Goal: Information Seeking & Learning: Learn about a topic

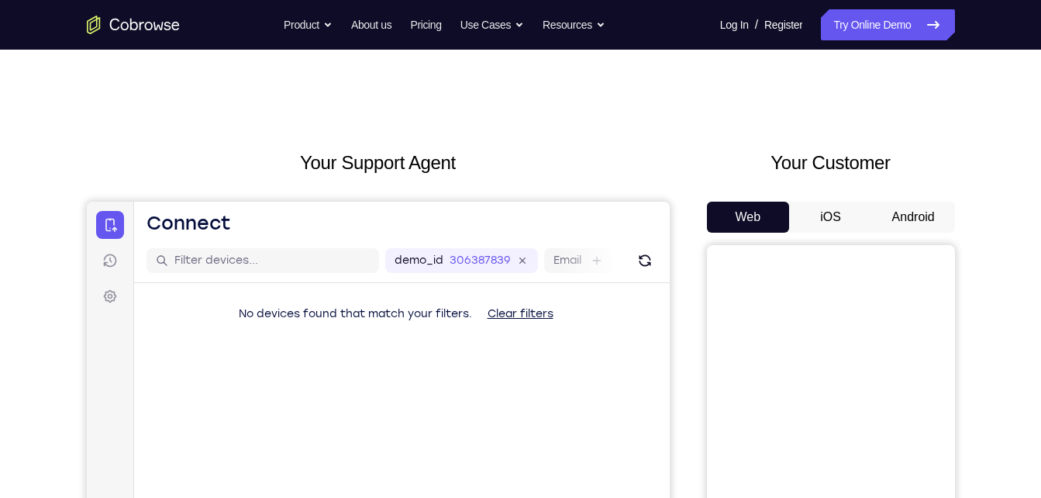
drag, startPoint x: 908, startPoint y: 220, endPoint x: 534, endPoint y: 10, distance: 428.7
click at [908, 220] on button "Android" at bounding box center [913, 217] width 83 height 31
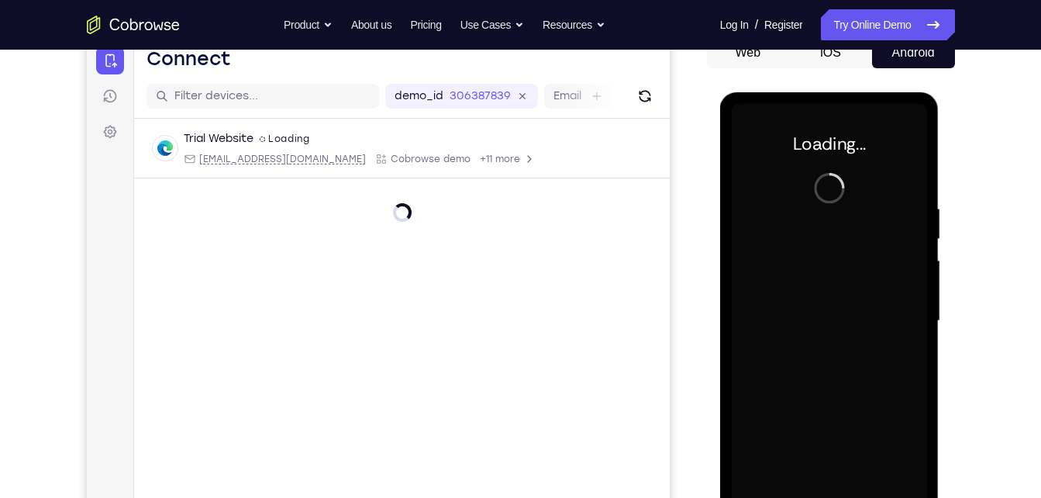
scroll to position [166, 0]
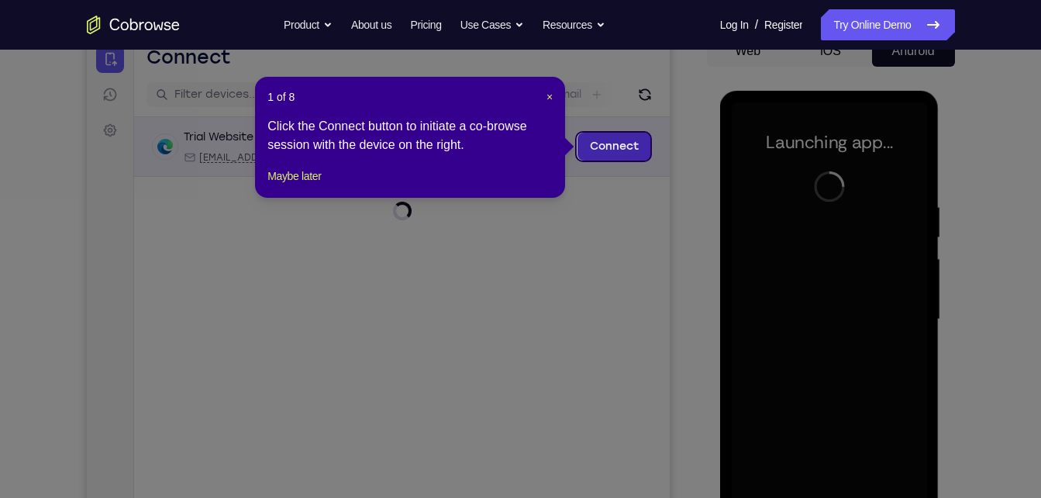
click at [595, 156] on link "Connect" at bounding box center [614, 147] width 74 height 28
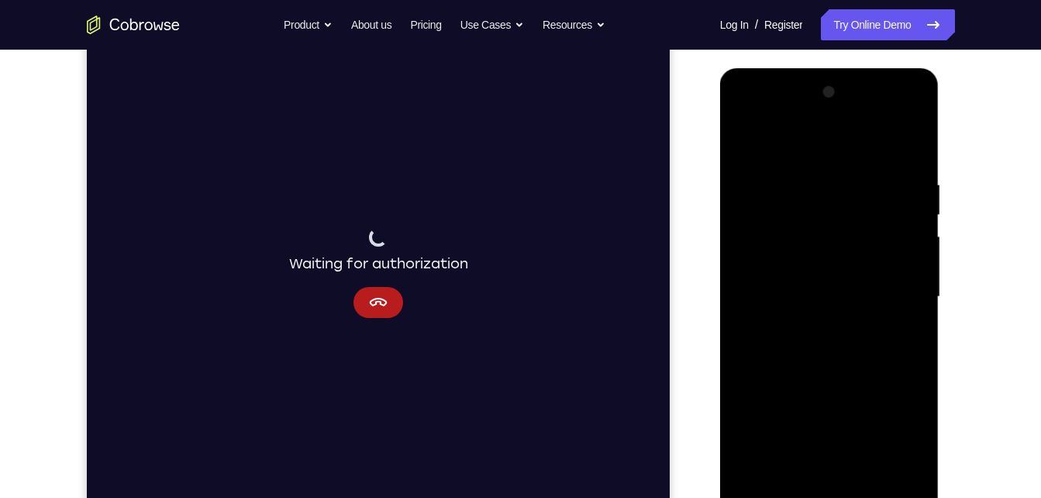
scroll to position [250, 0]
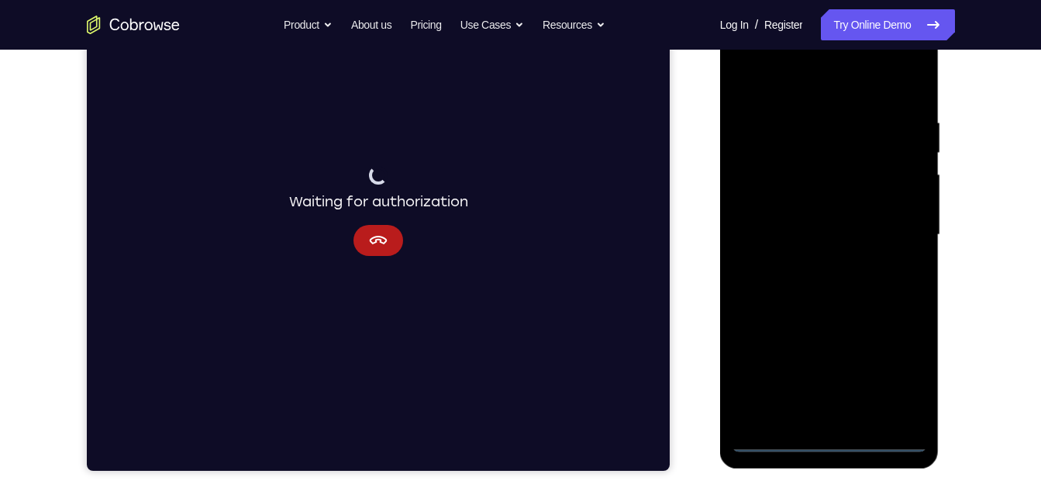
click at [839, 447] on div at bounding box center [829, 235] width 195 height 434
click at [900, 385] on div at bounding box center [829, 235] width 195 height 434
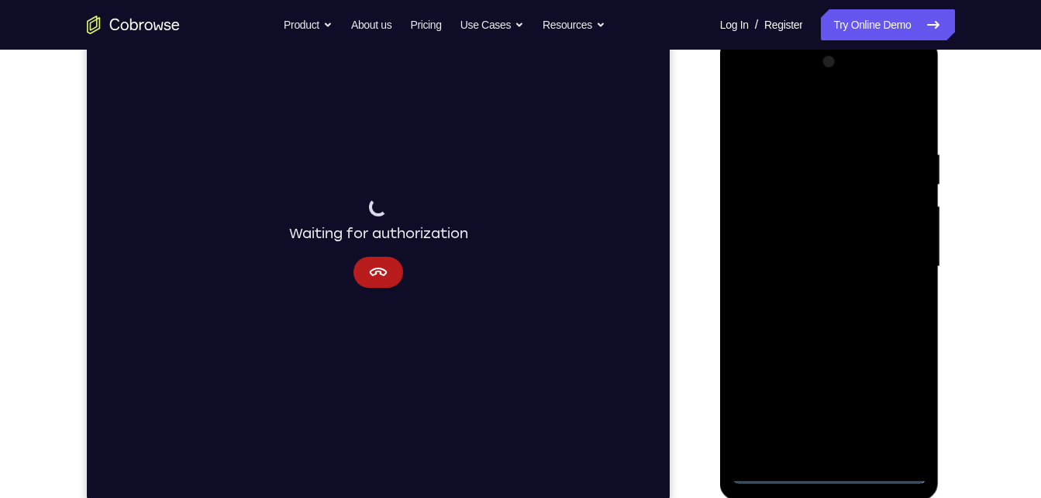
scroll to position [216, 0]
click at [783, 124] on div at bounding box center [829, 269] width 195 height 434
click at [896, 253] on div at bounding box center [829, 269] width 195 height 434
click at [814, 298] on div at bounding box center [829, 269] width 195 height 434
click at [809, 260] on div at bounding box center [829, 269] width 195 height 434
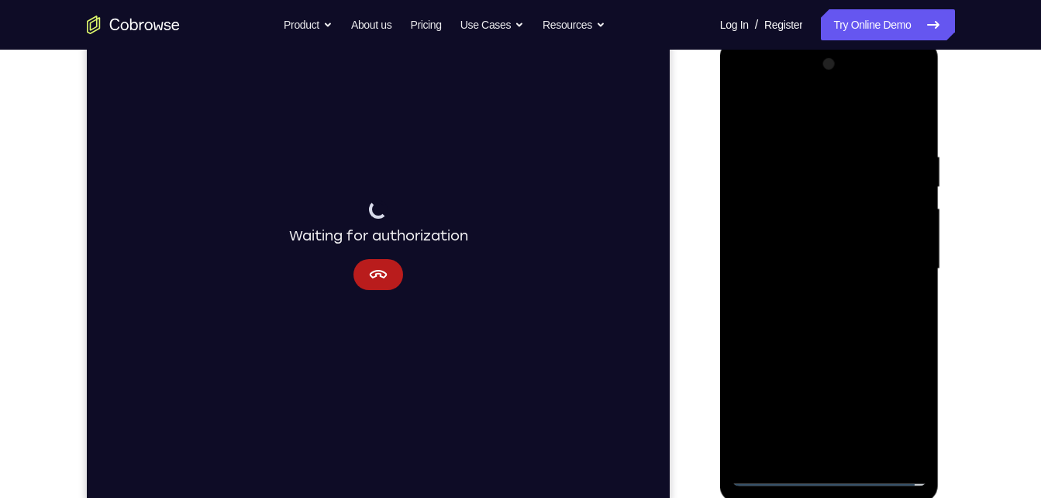
click at [809, 243] on div at bounding box center [829, 269] width 195 height 434
click at [809, 267] on div at bounding box center [829, 269] width 195 height 434
click at [816, 326] on div at bounding box center [829, 269] width 195 height 434
click at [844, 309] on div at bounding box center [829, 269] width 195 height 434
click at [793, 336] on div at bounding box center [829, 269] width 195 height 434
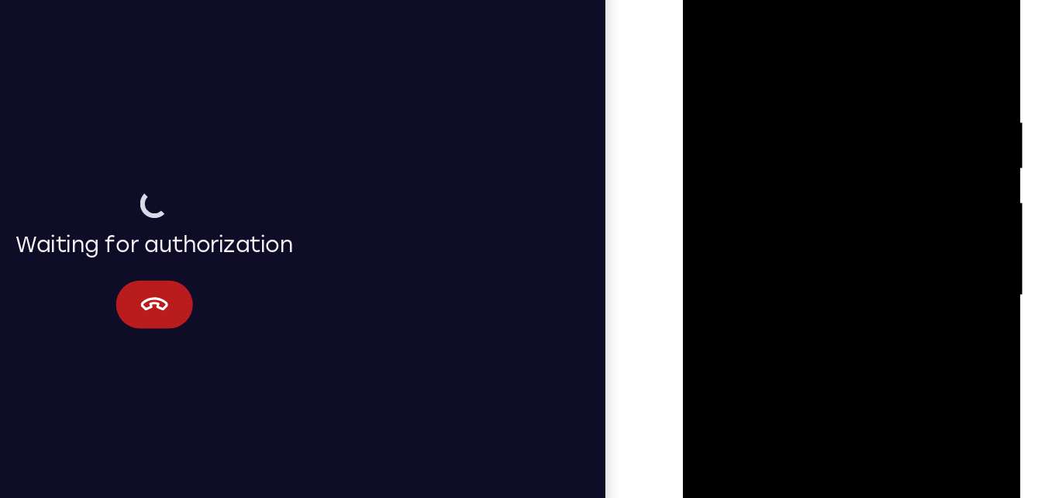
click at [760, 40] on div at bounding box center [792, 171] width 195 height 434
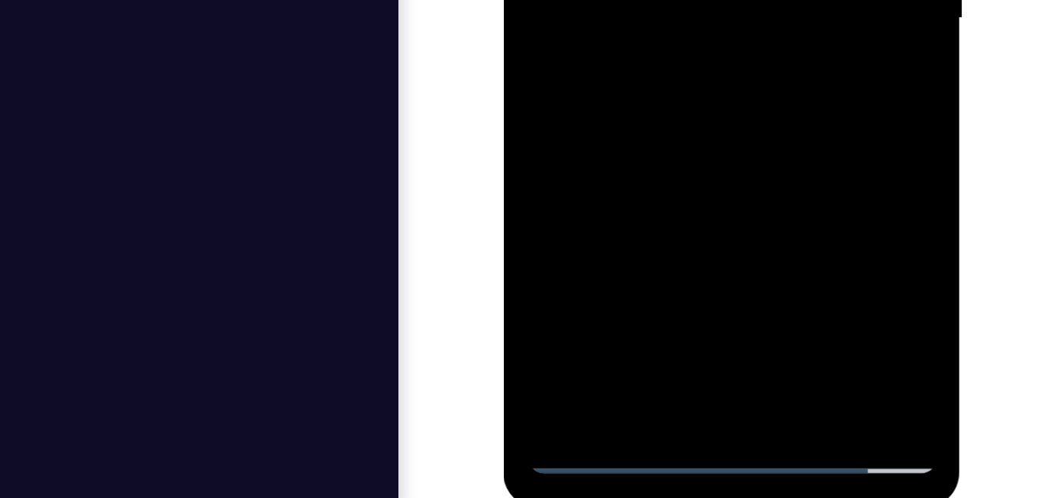
scroll to position [215, 0]
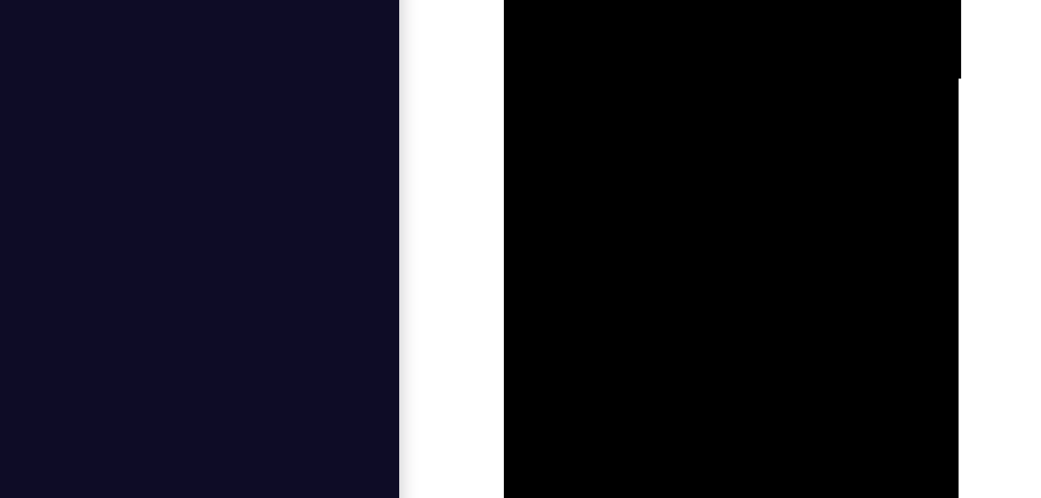
drag, startPoint x: 551, startPoint y: -131, endPoint x: 758, endPoint y: -109, distance: 208.1
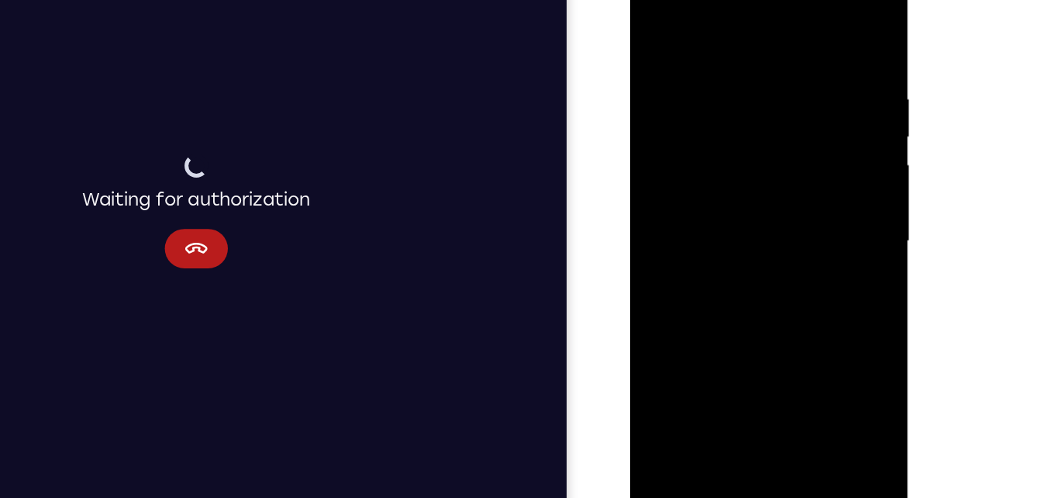
click at [822, 31] on div at bounding box center [739, 180] width 195 height 434
click at [757, 67] on div at bounding box center [739, 180] width 195 height 434
click at [819, 35] on div at bounding box center [739, 180] width 195 height 434
click at [822, 48] on div at bounding box center [739, 180] width 195 height 434
click at [817, 32] on div at bounding box center [739, 180] width 195 height 434
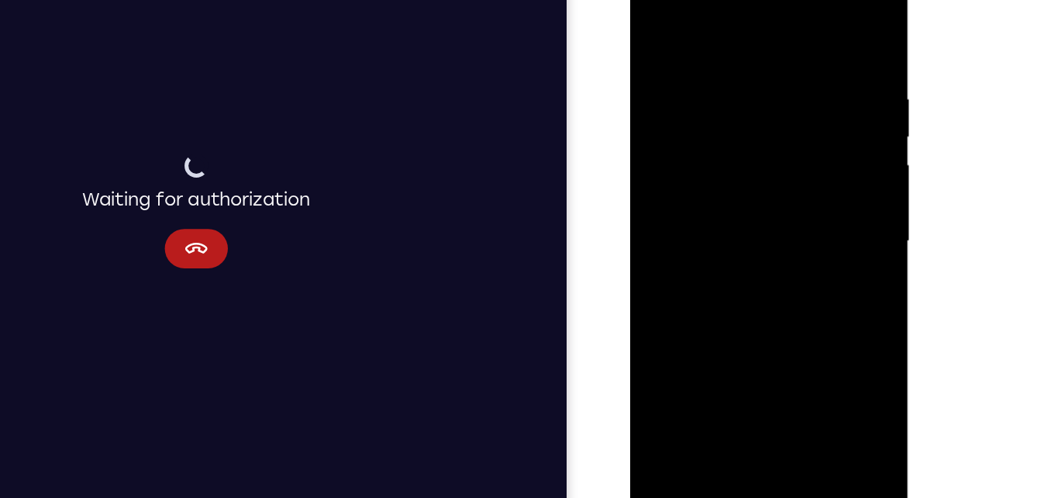
drag, startPoint x: 807, startPoint y: 54, endPoint x: 678, endPoint y: 75, distance: 130.4
click at [678, 75] on div at bounding box center [739, 180] width 195 height 434
click at [733, 65] on div at bounding box center [739, 180] width 195 height 434
click at [806, 107] on div at bounding box center [739, 180] width 195 height 434
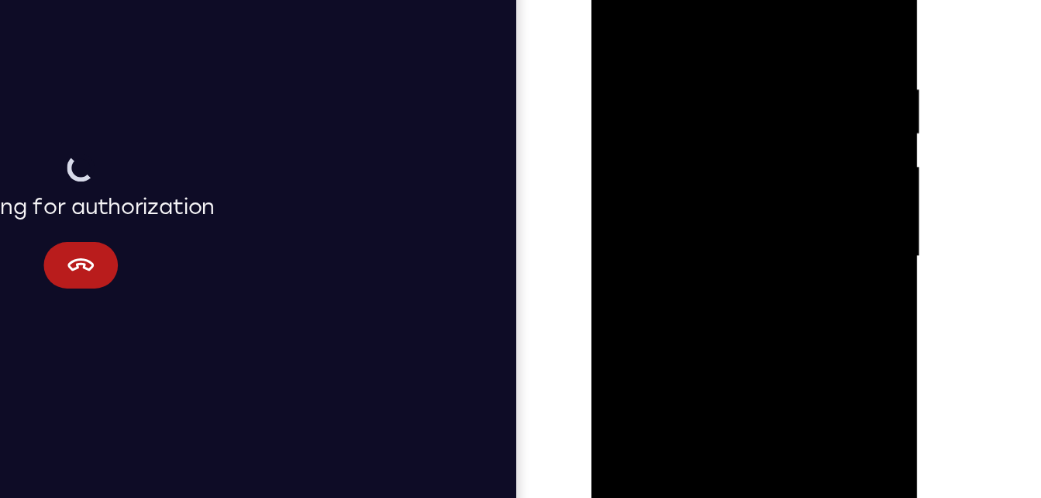
click at [766, 72] on div at bounding box center [700, 144] width 195 height 434
click at [766, 61] on div at bounding box center [700, 144] width 195 height 434
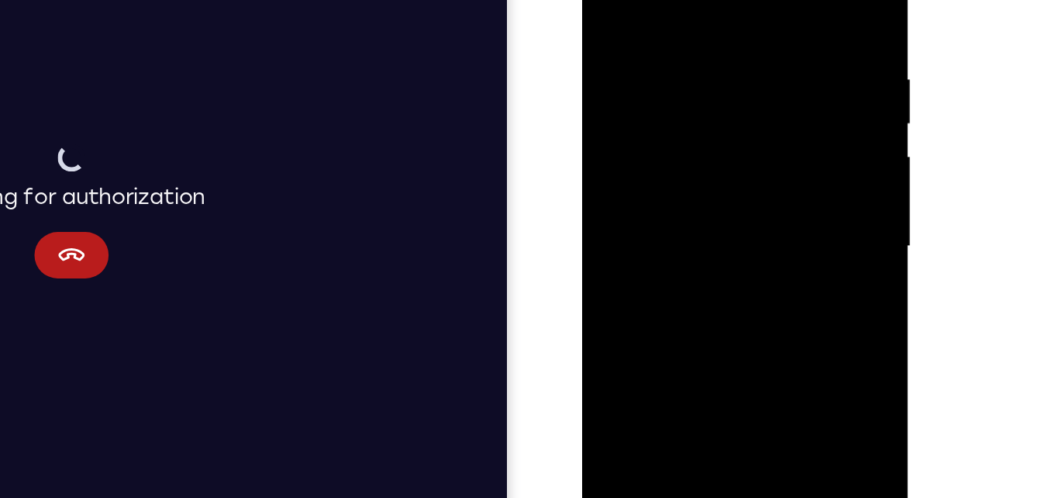
click at [610, 86] on div at bounding box center [691, 134] width 195 height 434
click at [723, 75] on div at bounding box center [691, 134] width 195 height 434
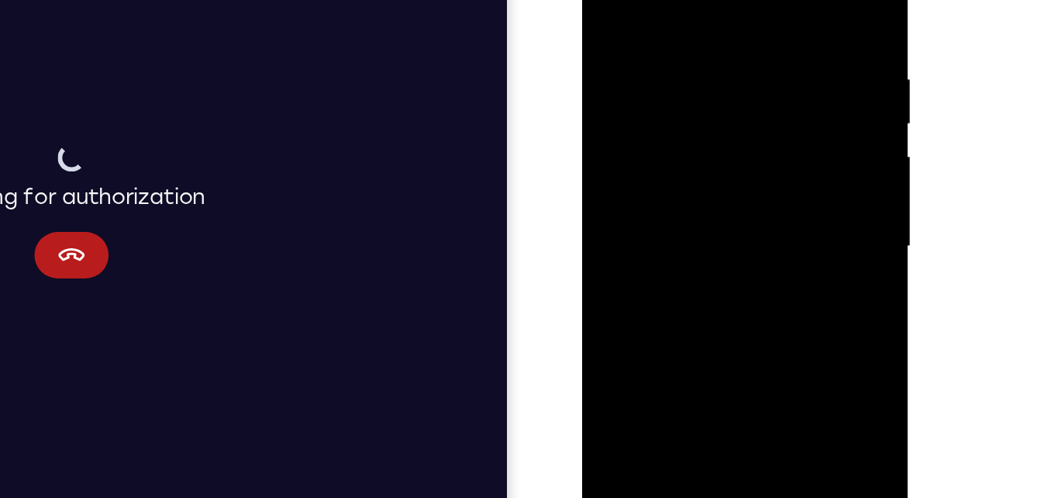
click at [771, 0] on div at bounding box center [691, 134] width 195 height 434
drag, startPoint x: 704, startPoint y: 51, endPoint x: 703, endPoint y: 262, distance: 210.9
click at [703, 262] on div at bounding box center [691, 134] width 195 height 434
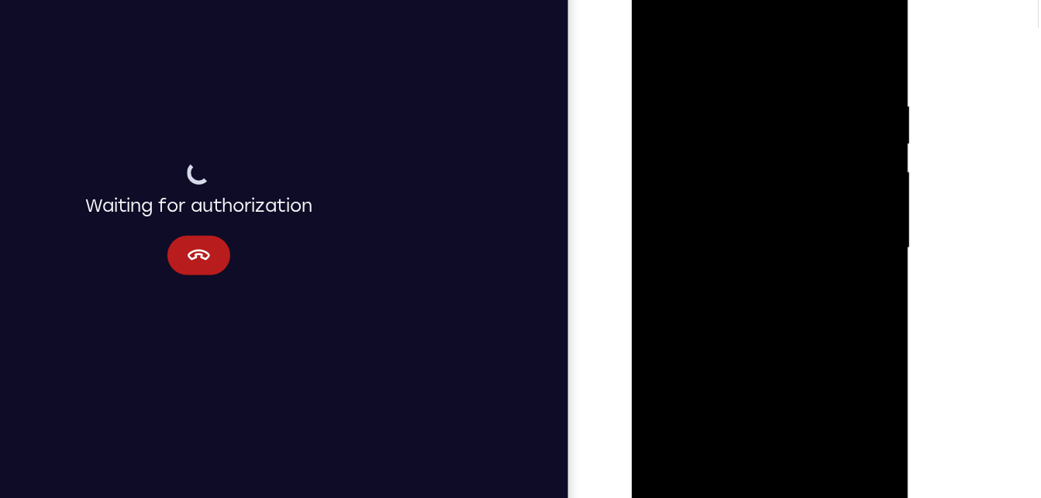
click at [716, 81] on div at bounding box center [740, 188] width 195 height 434
click at [819, 35] on div at bounding box center [740, 188] width 195 height 434
drag, startPoint x: 760, startPoint y: 171, endPoint x: 753, endPoint y: 105, distance: 66.3
click at [753, 105] on div at bounding box center [740, 188] width 195 height 434
click at [822, 194] on div at bounding box center [740, 188] width 195 height 434
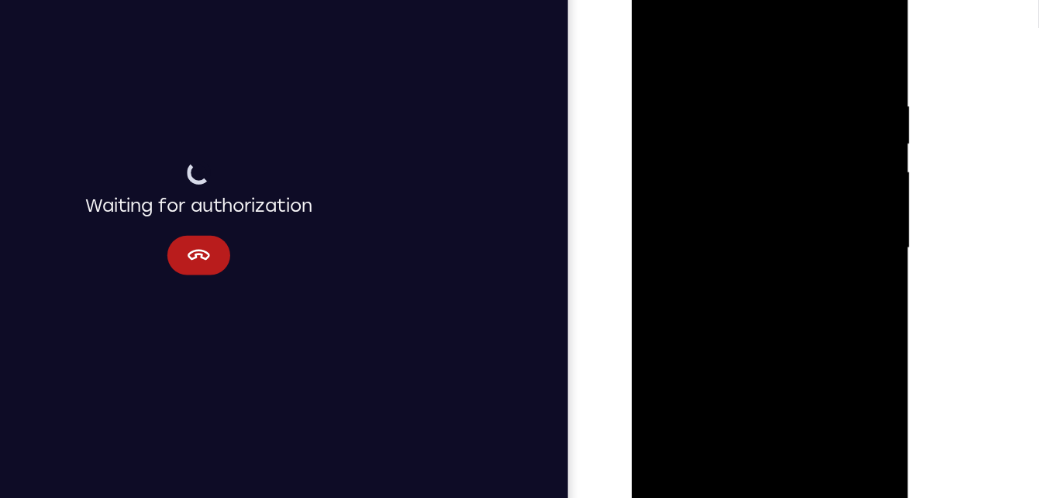
click at [822, 194] on div at bounding box center [740, 188] width 195 height 434
click at [776, 375] on div at bounding box center [740, 188] width 195 height 434
click at [776, 273] on div at bounding box center [740, 188] width 195 height 434
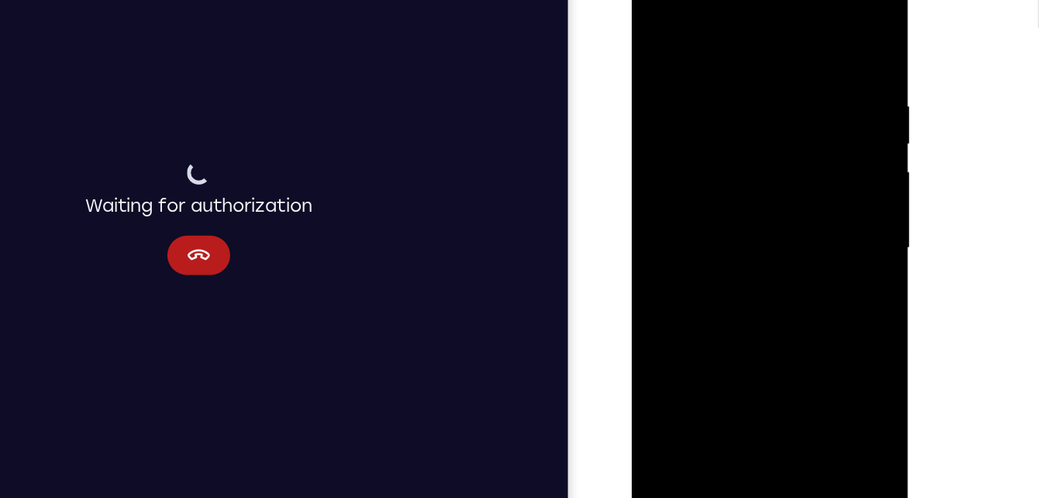
click at [659, 27] on div at bounding box center [740, 188] width 195 height 434
drag, startPoint x: 741, startPoint y: 98, endPoint x: 716, endPoint y: 336, distance: 238.5
click at [716, 336] on div at bounding box center [740, 188] width 195 height 434
drag, startPoint x: 807, startPoint y: 122, endPoint x: 823, endPoint y: 415, distance: 293.5
click at [823, 415] on div at bounding box center [741, 190] width 219 height 462
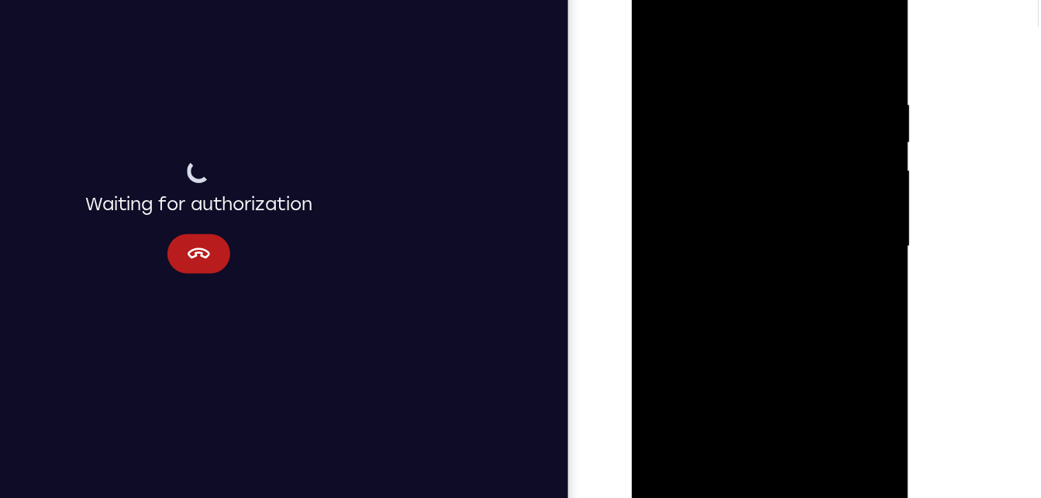
click at [704, 64] on div at bounding box center [740, 186] width 195 height 434
click at [796, 147] on div at bounding box center [740, 186] width 195 height 434
drag, startPoint x: 675, startPoint y: 164, endPoint x: 947, endPoint y: 199, distance: 275.1
click at [853, 199] on html "Online web based iOS Simulators and Android Emulators. Run iPhone, iPad, Mobile…" at bounding box center [742, 189] width 221 height 465
click at [810, 137] on div at bounding box center [740, 186] width 195 height 434
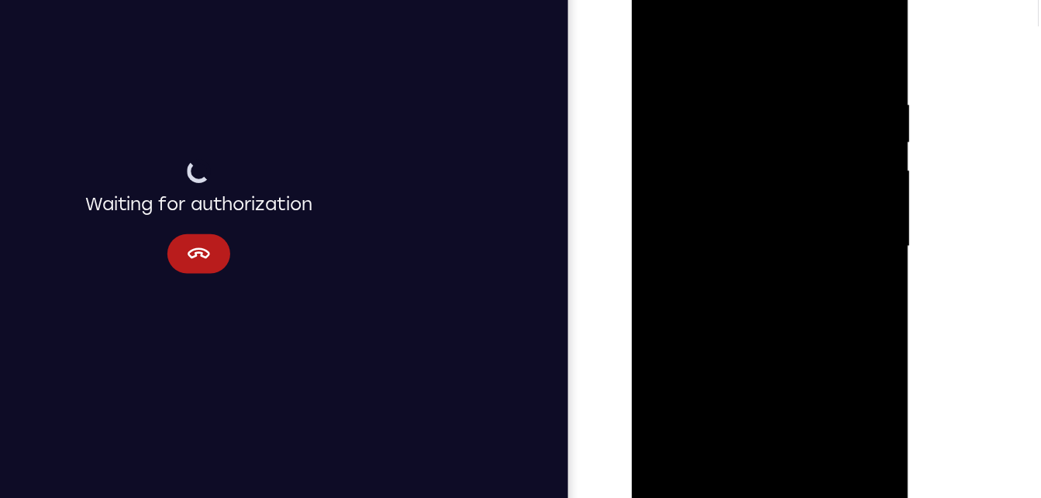
drag, startPoint x: 715, startPoint y: 191, endPoint x: 941, endPoint y: 199, distance: 226.5
click at [853, 199] on html "Online web based iOS Simulators and Android Emulators. Run iPhone, iPad, Mobile…" at bounding box center [742, 189] width 221 height 465
click at [809, 177] on div at bounding box center [740, 186] width 195 height 434
click at [815, 43] on div at bounding box center [740, 186] width 195 height 434
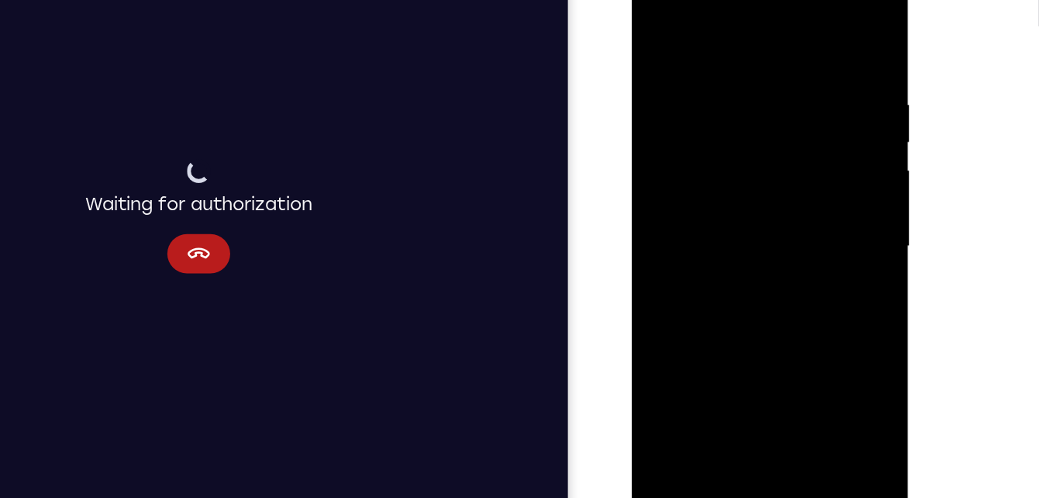
drag, startPoint x: 721, startPoint y: 354, endPoint x: 741, endPoint y: 415, distance: 64.5
click at [741, 415] on div at bounding box center [741, 188] width 219 height 462
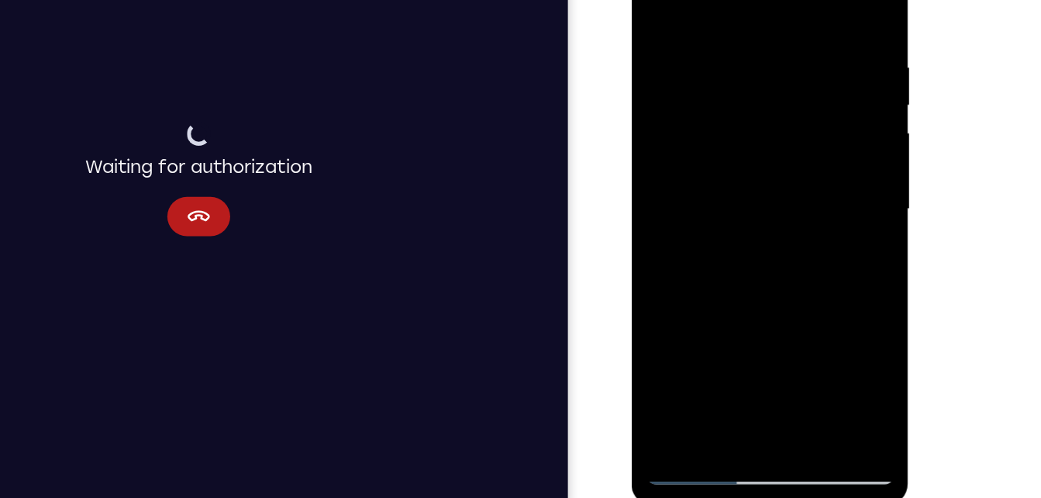
scroll to position [214, 0]
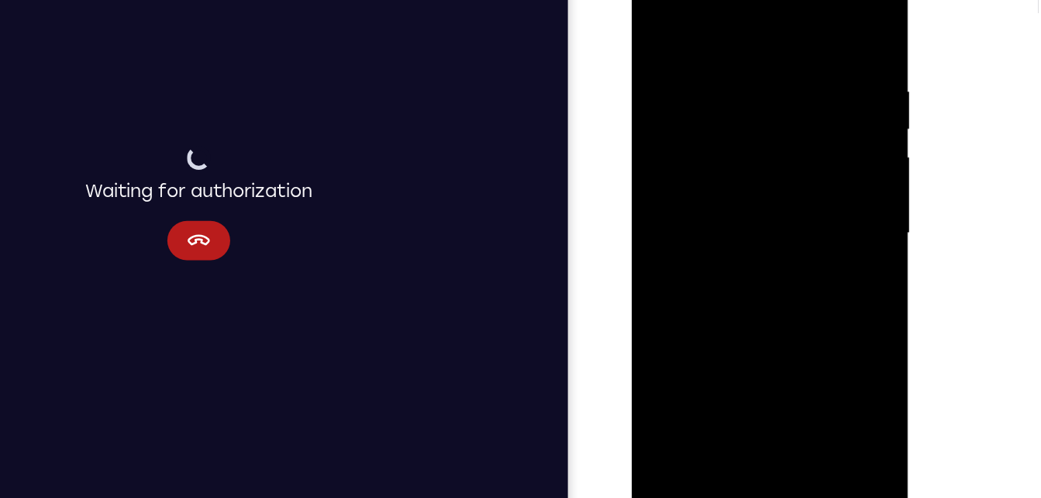
drag, startPoint x: 776, startPoint y: 236, endPoint x: 788, endPoint y: 61, distance: 174.8
click at [788, 61] on div at bounding box center [740, 173] width 195 height 434
drag, startPoint x: 716, startPoint y: 267, endPoint x: 740, endPoint y: 38, distance: 230.1
click at [740, 38] on div at bounding box center [740, 173] width 195 height 434
drag, startPoint x: 696, startPoint y: 198, endPoint x: 733, endPoint y: 32, distance: 170.0
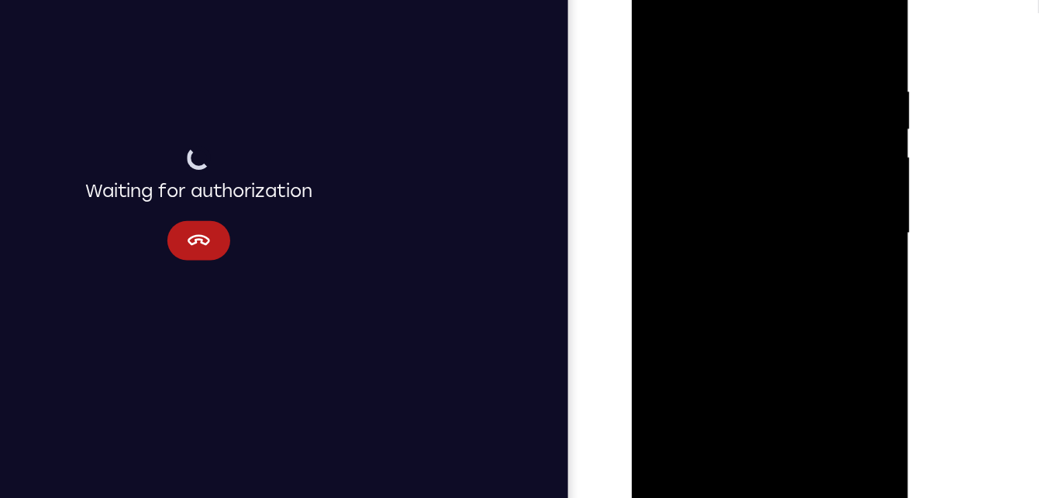
click at [733, 32] on div at bounding box center [740, 173] width 195 height 434
drag, startPoint x: 753, startPoint y: 176, endPoint x: 768, endPoint y: 39, distance: 138.0
click at [768, 39] on div at bounding box center [740, 173] width 195 height 434
drag, startPoint x: 768, startPoint y: 233, endPoint x: 787, endPoint y: 70, distance: 164.7
click at [787, 70] on div at bounding box center [740, 173] width 195 height 434
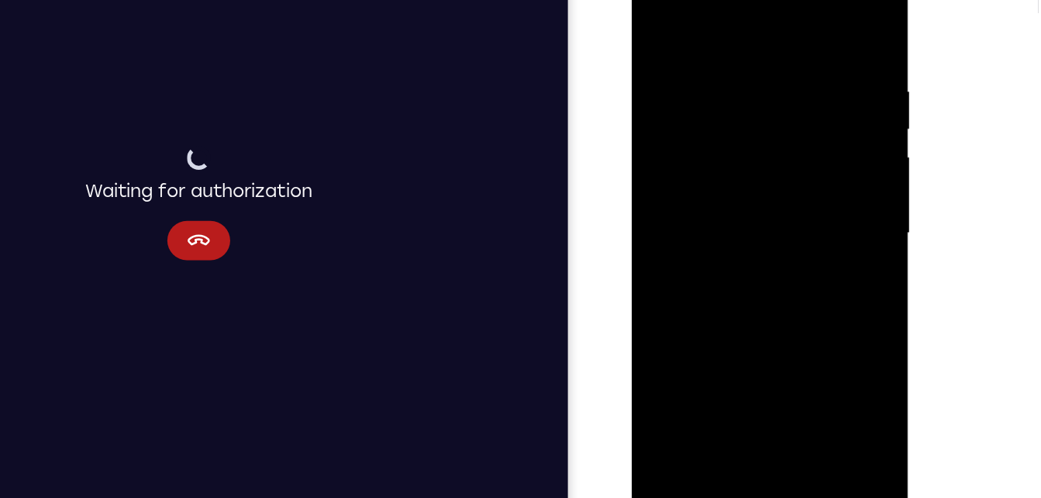
drag, startPoint x: 754, startPoint y: 229, endPoint x: 775, endPoint y: 46, distance: 184.9
click at [775, 46] on div at bounding box center [740, 173] width 195 height 434
drag, startPoint x: 751, startPoint y: 229, endPoint x: 733, endPoint y: 99, distance: 130.7
click at [733, 99] on div at bounding box center [740, 173] width 195 height 434
drag, startPoint x: 731, startPoint y: 190, endPoint x: 759, endPoint y: 67, distance: 126.4
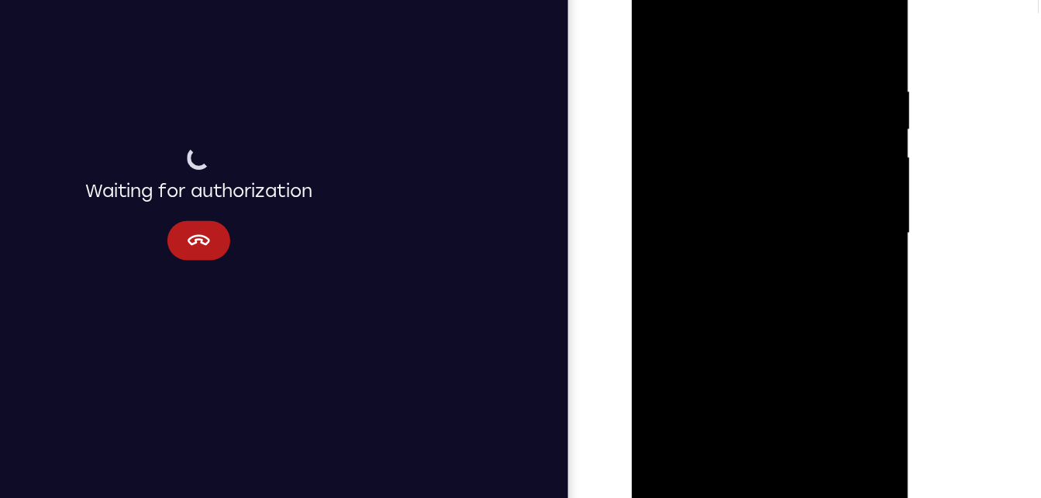
click at [759, 67] on div at bounding box center [740, 173] width 195 height 434
click at [826, 185] on div at bounding box center [740, 173] width 195 height 434
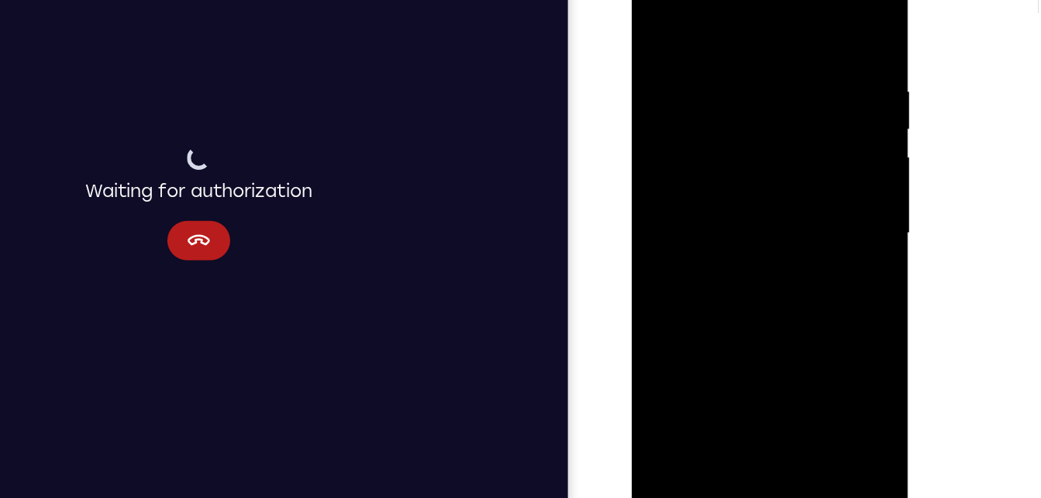
click at [826, 185] on div at bounding box center [740, 173] width 195 height 434
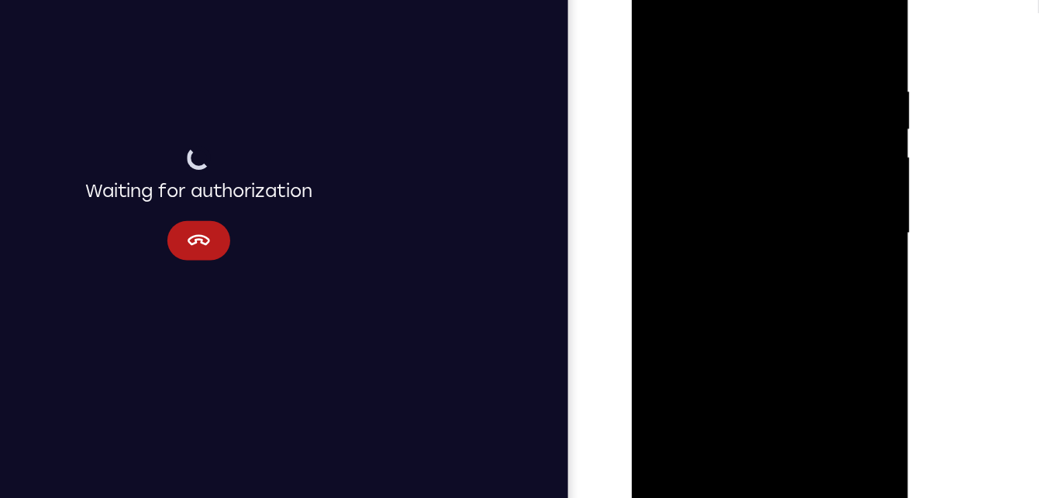
click at [826, 185] on div at bounding box center [740, 173] width 195 height 434
click at [674, 353] on div at bounding box center [740, 173] width 195 height 434
drag, startPoint x: 751, startPoint y: 119, endPoint x: 707, endPoint y: 412, distance: 295.6
click at [707, 409] on html "Online web based iOS Simulators and Android Emulators. Run iPhone, iPad, Mobile…" at bounding box center [742, 176] width 221 height 465
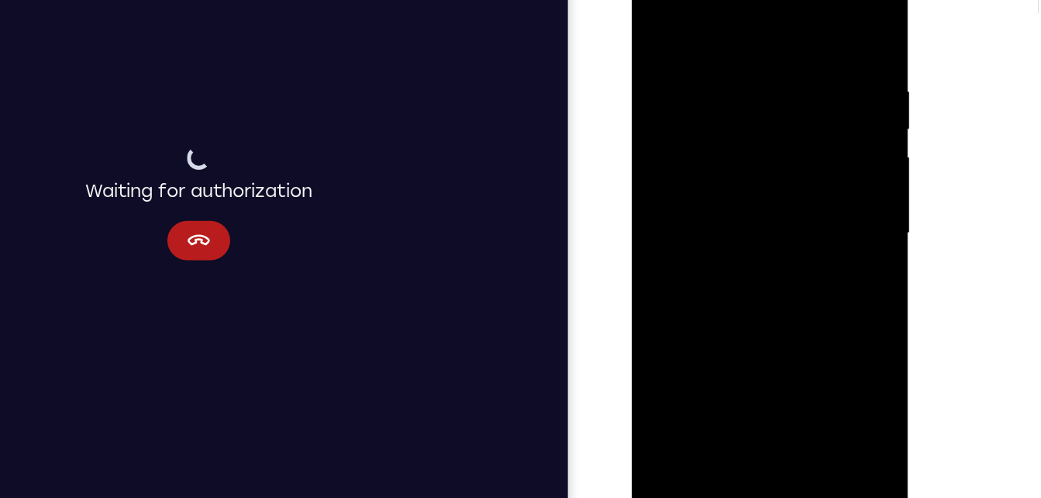
drag, startPoint x: 749, startPoint y: 78, endPoint x: 716, endPoint y: 371, distance: 295.0
click at [716, 371] on div at bounding box center [740, 173] width 195 height 434
click at [728, 50] on div at bounding box center [740, 173] width 195 height 434
click at [821, 22] on div at bounding box center [740, 173] width 195 height 434
drag, startPoint x: 737, startPoint y: 102, endPoint x: 798, endPoint y: 358, distance: 263.1
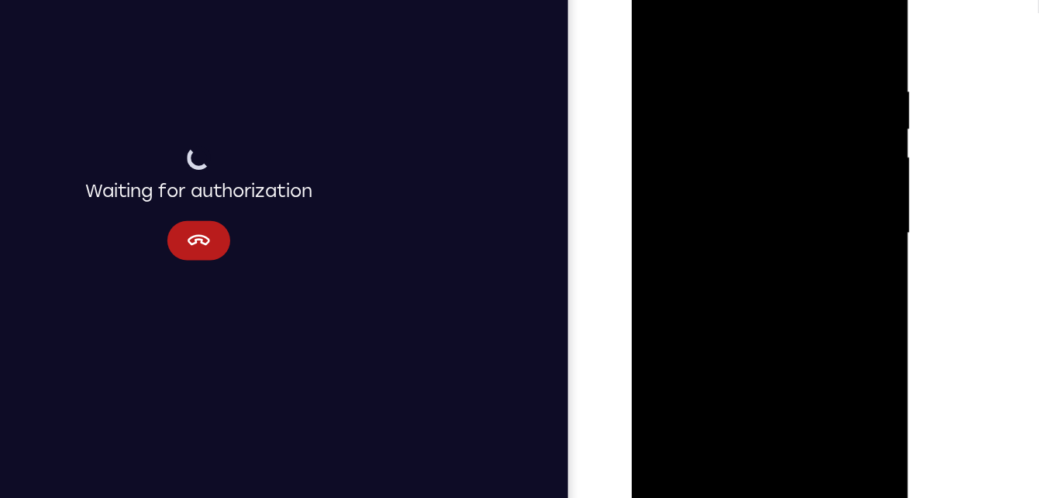
click at [798, 358] on div at bounding box center [740, 173] width 195 height 434
click at [780, 358] on div at bounding box center [740, 173] width 195 height 434
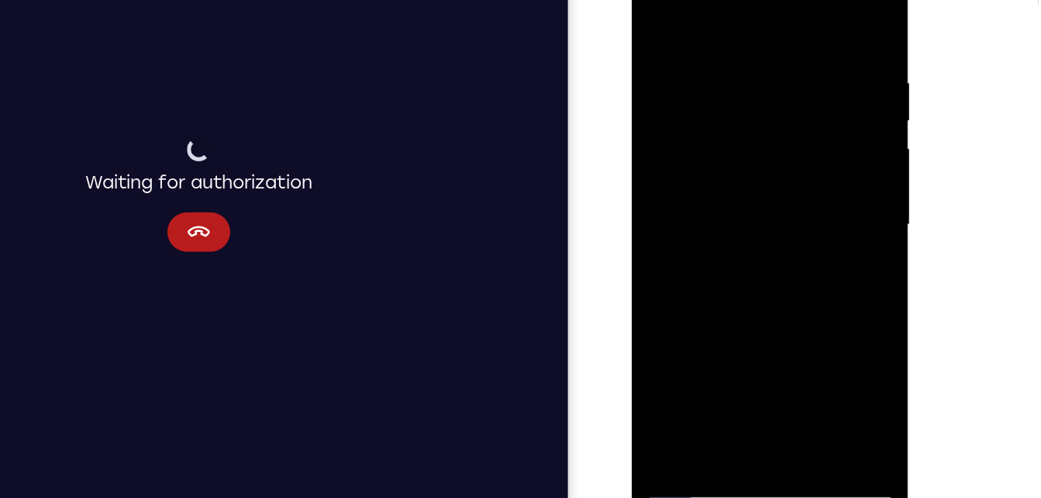
click at [656, 4] on div at bounding box center [740, 164] width 195 height 434
click at [757, 22] on div at bounding box center [740, 164] width 195 height 434
click at [819, 15] on div at bounding box center [740, 164] width 195 height 434
drag, startPoint x: 761, startPoint y: 178, endPoint x: 768, endPoint y: 69, distance: 108.8
click at [768, 69] on div at bounding box center [740, 164] width 195 height 434
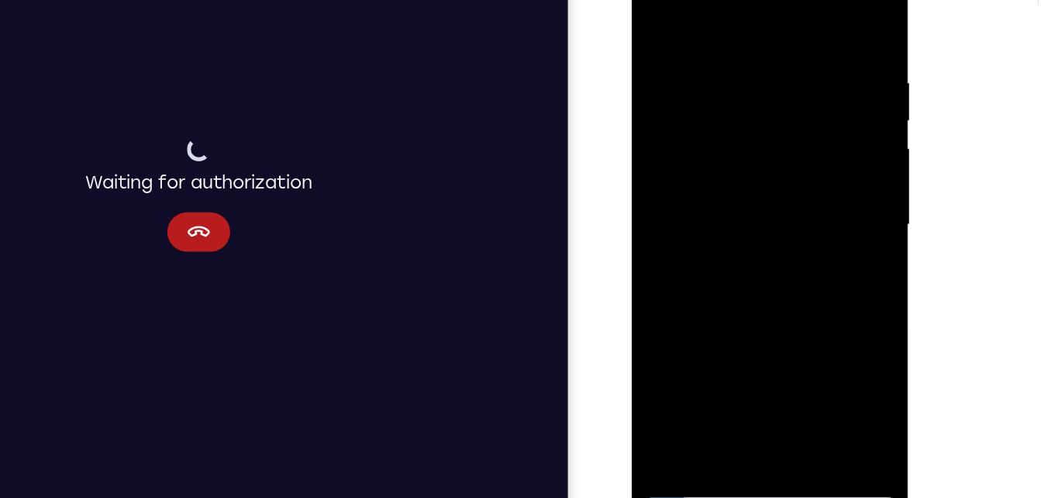
drag, startPoint x: 728, startPoint y: 205, endPoint x: 753, endPoint y: -5, distance: 211.6
click at [753, 0] on div at bounding box center [740, 164] width 195 height 434
drag, startPoint x: 704, startPoint y: 250, endPoint x: 712, endPoint y: 175, distance: 75.7
click at [712, 175] on div at bounding box center [740, 164] width 195 height 434
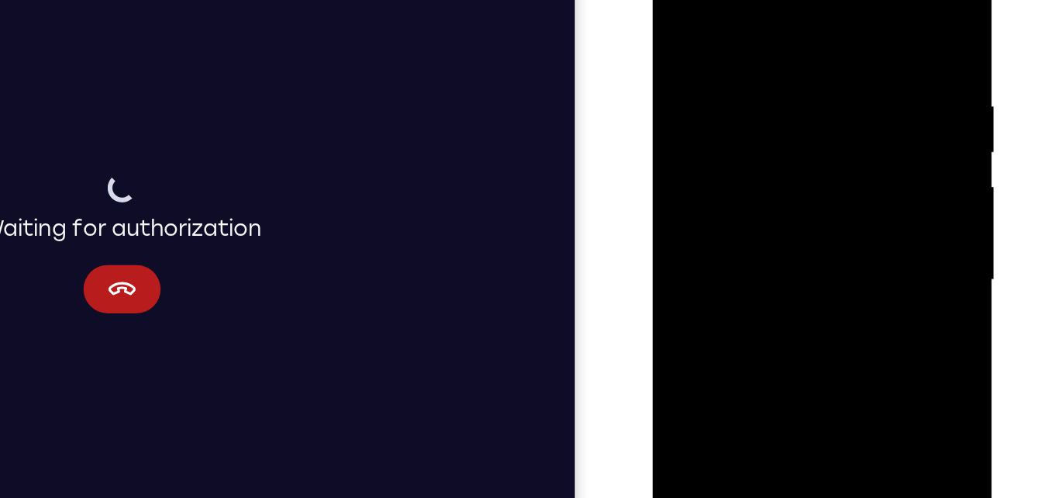
click at [675, 9] on div at bounding box center [761, 154] width 195 height 434
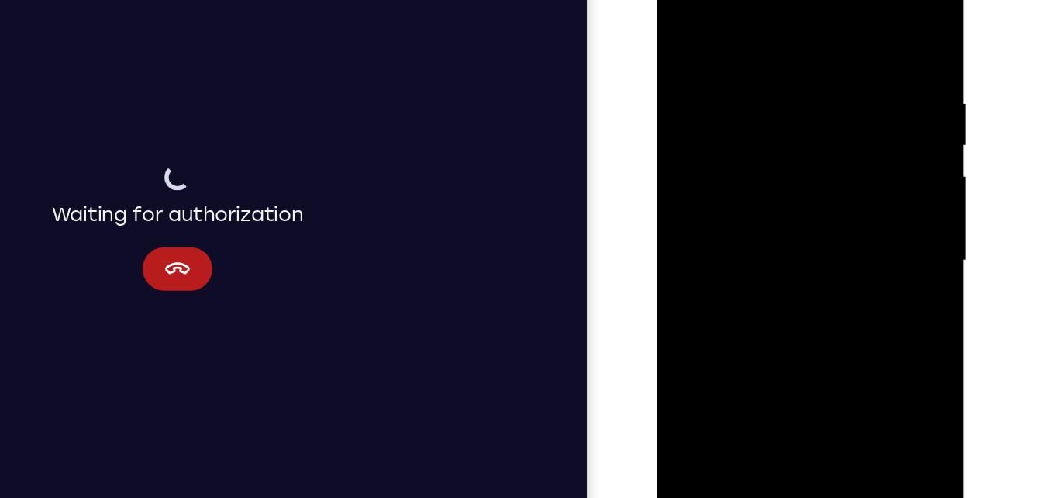
click at [847, 104] on div at bounding box center [766, 169] width 195 height 434
click at [851, 24] on div at bounding box center [766, 169] width 195 height 434
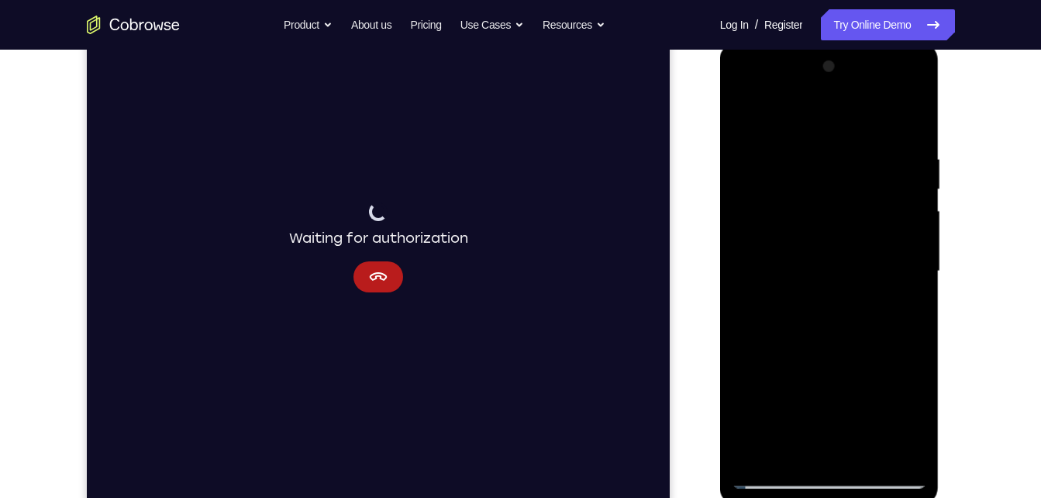
click at [761, 457] on div at bounding box center [829, 271] width 195 height 434
drag, startPoint x: 802, startPoint y: 215, endPoint x: 761, endPoint y: 537, distance: 325.0
click at [761, 497] on html "Online web based iOS Simulators and Android Emulators. Run iPhone, iPad, Mobile…" at bounding box center [830, 275] width 221 height 465
drag, startPoint x: 878, startPoint y: 198, endPoint x: 904, endPoint y: 537, distance: 339.8
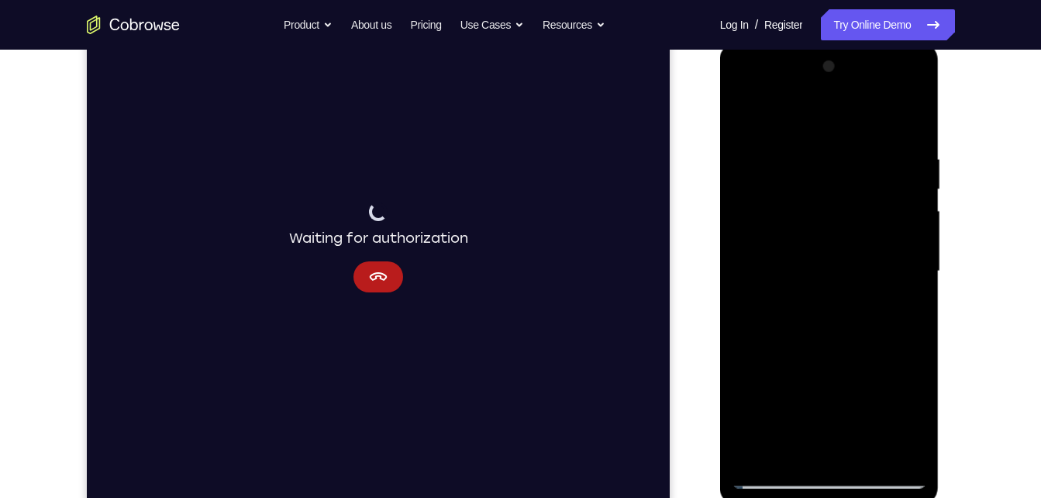
click at [904, 497] on html "Online web based iOS Simulators and Android Emulators. Run iPhone, iPad, Mobile…" at bounding box center [830, 275] width 221 height 465
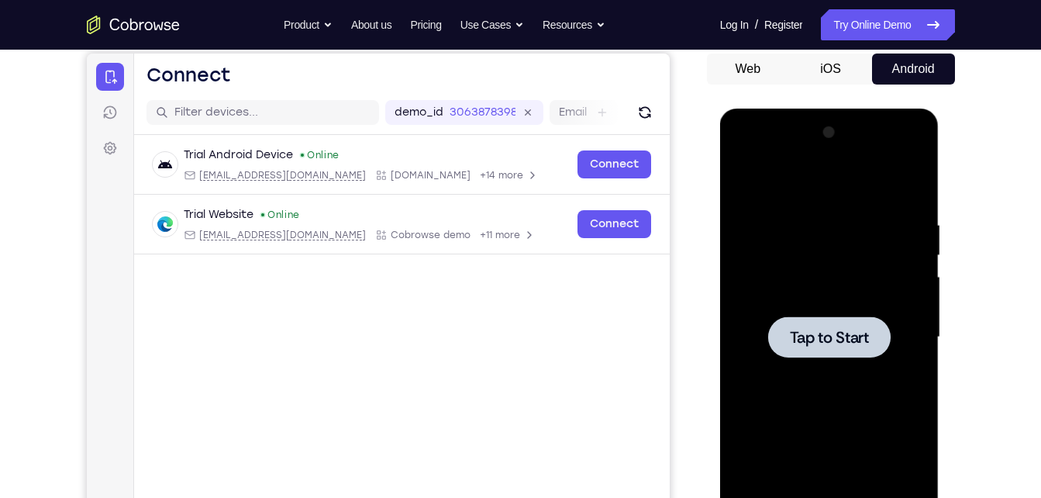
scroll to position [147, 0]
